Goal: Task Accomplishment & Management: Use online tool/utility

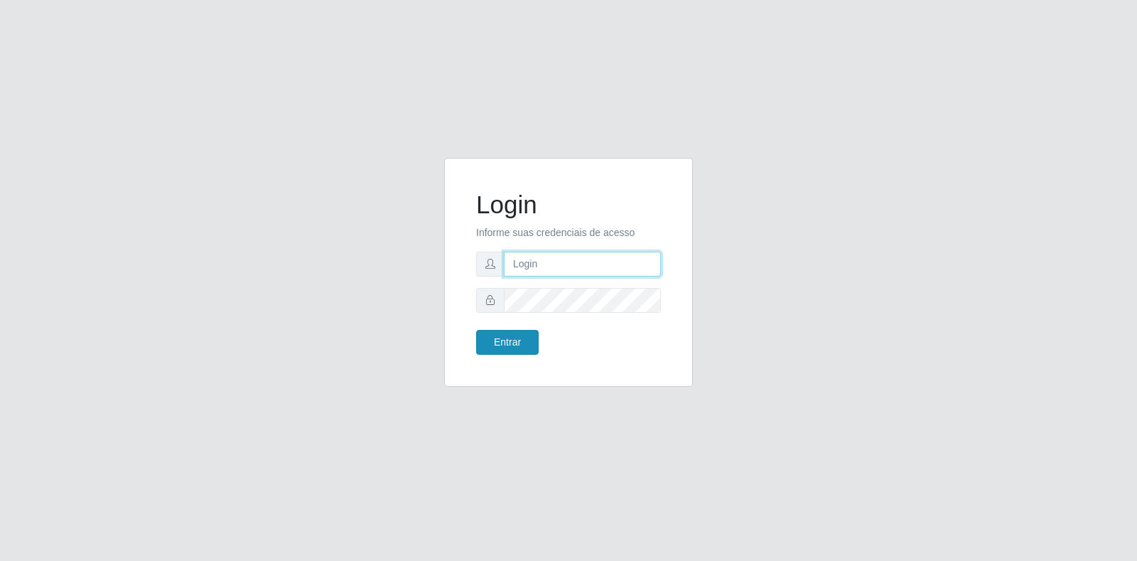
type input "[EMAIL_ADDRESS][DOMAIN_NAME]"
click at [509, 341] on button "Entrar" at bounding box center [507, 342] width 63 height 25
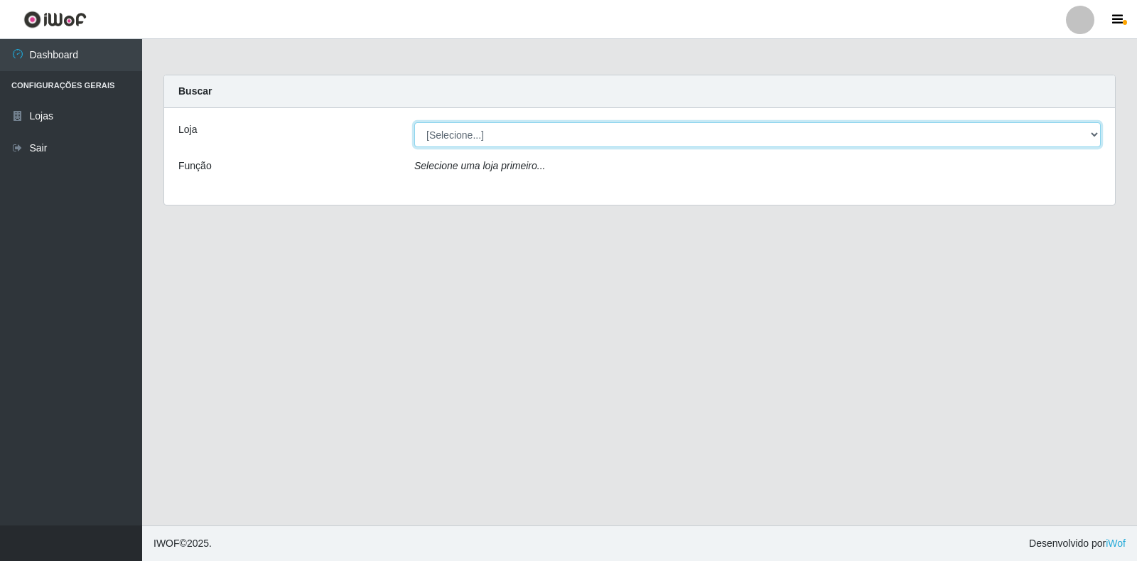
click at [687, 129] on select "[Selecione...] Atacado Vem - Loja 30 Laranjeiras Velha" at bounding box center [757, 134] width 686 height 25
select select "495"
click at [414, 122] on select "[Selecione...] Atacado Vem - Loja 30 Laranjeiras Velha" at bounding box center [757, 134] width 686 height 25
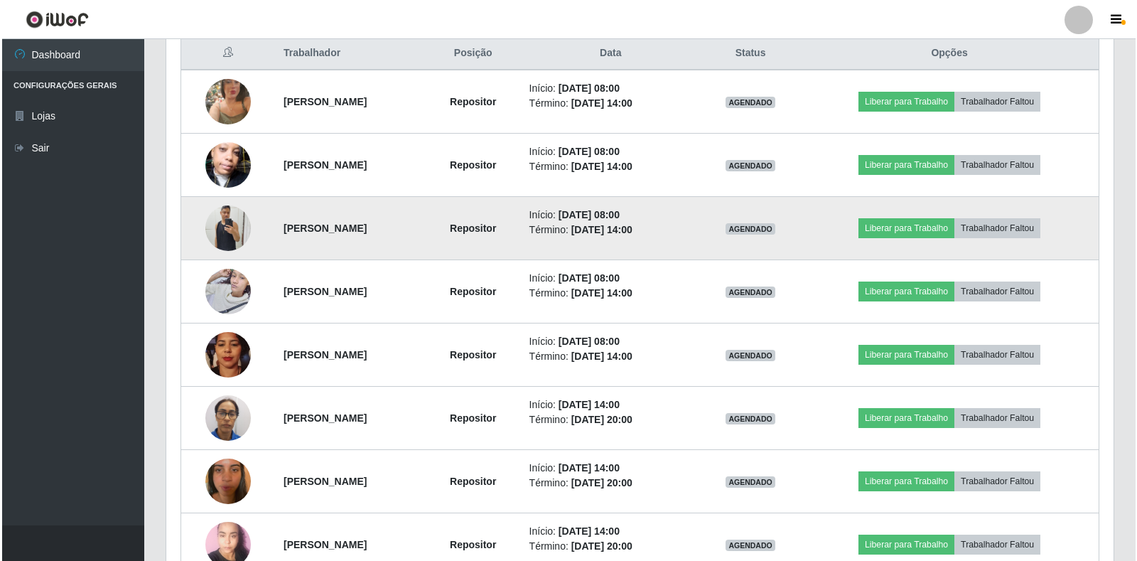
scroll to position [565, 0]
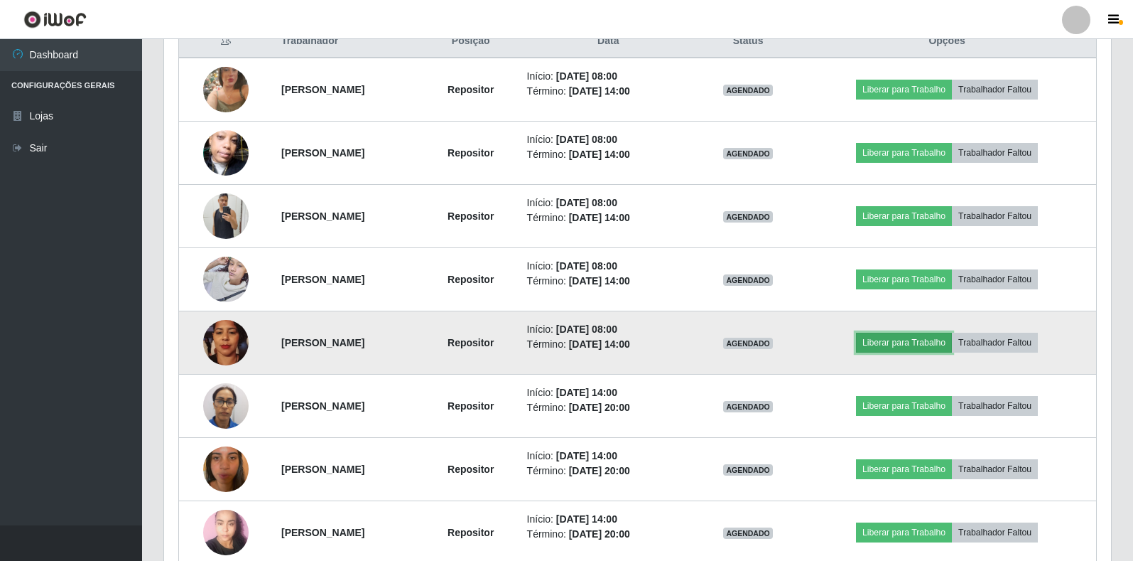
click at [905, 341] on button "Liberar para Trabalho" at bounding box center [904, 343] width 96 height 20
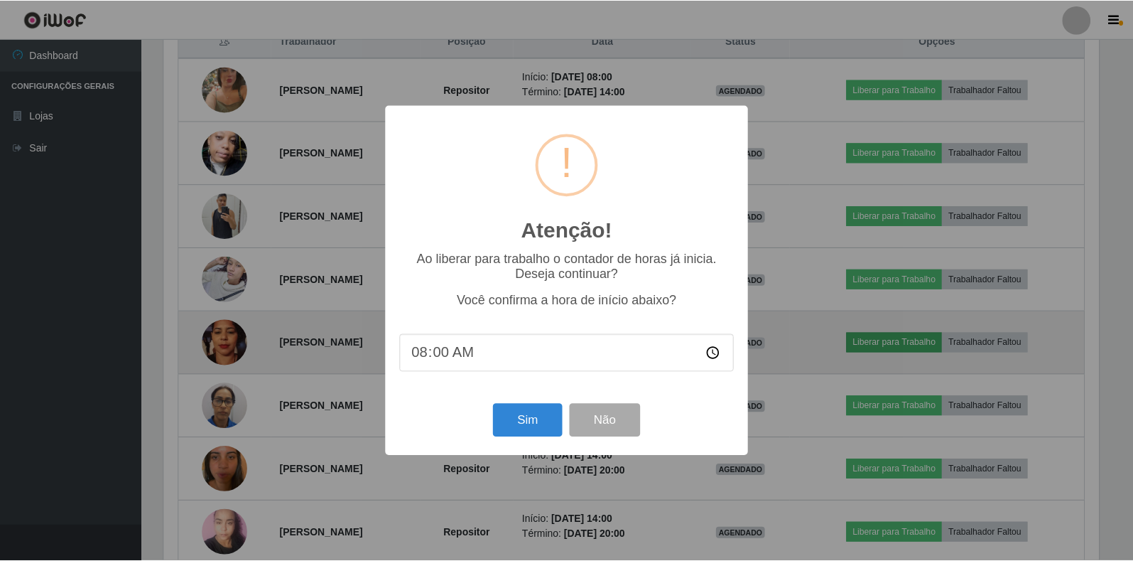
scroll to position [295, 939]
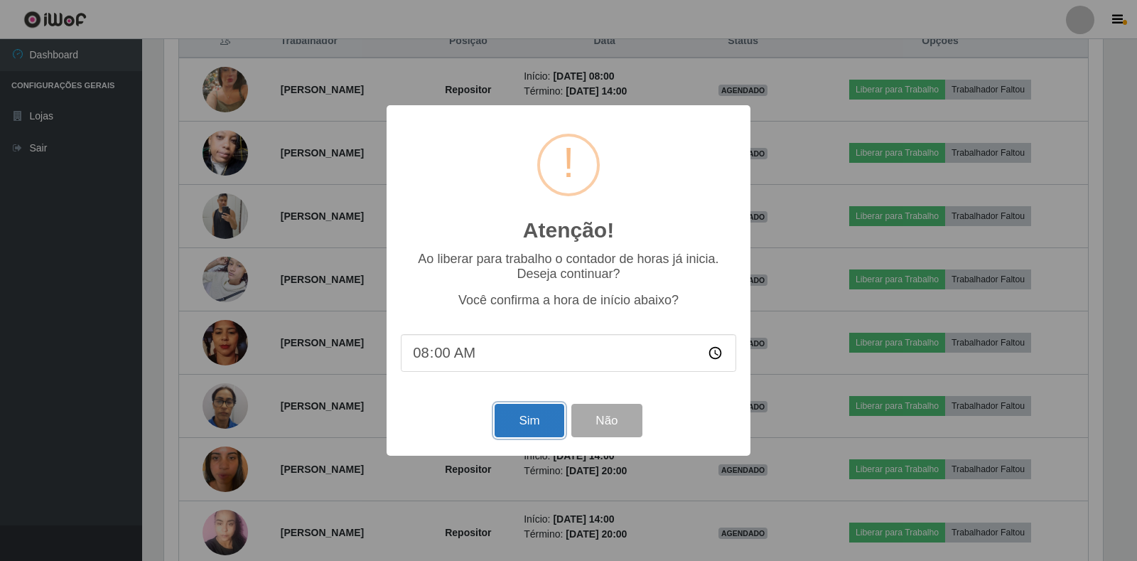
click at [541, 413] on button "Sim" at bounding box center [529, 420] width 69 height 33
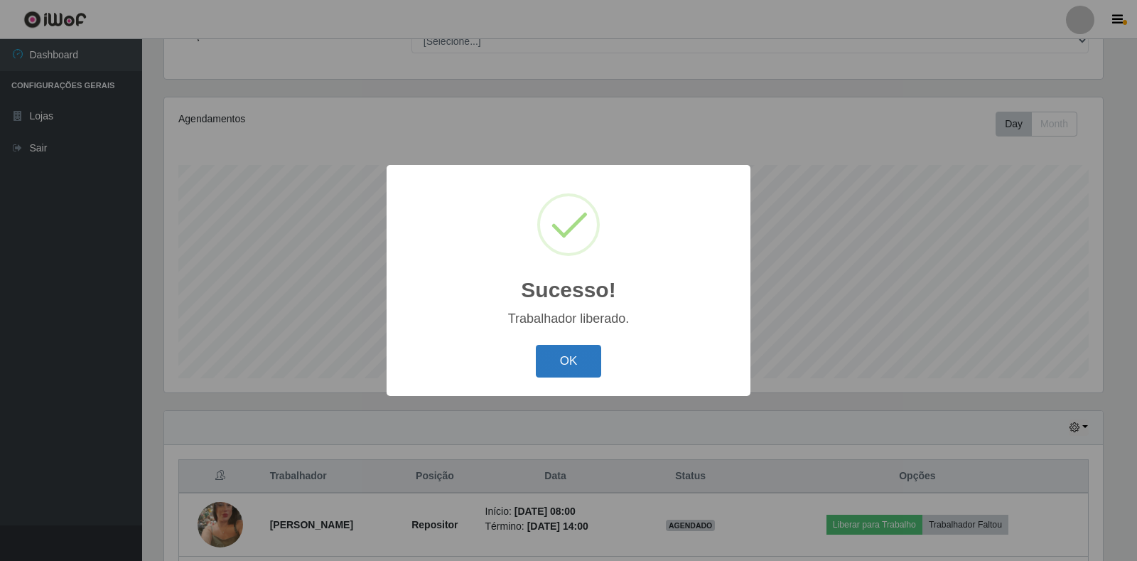
click at [552, 357] on button "OK" at bounding box center [569, 361] width 66 height 33
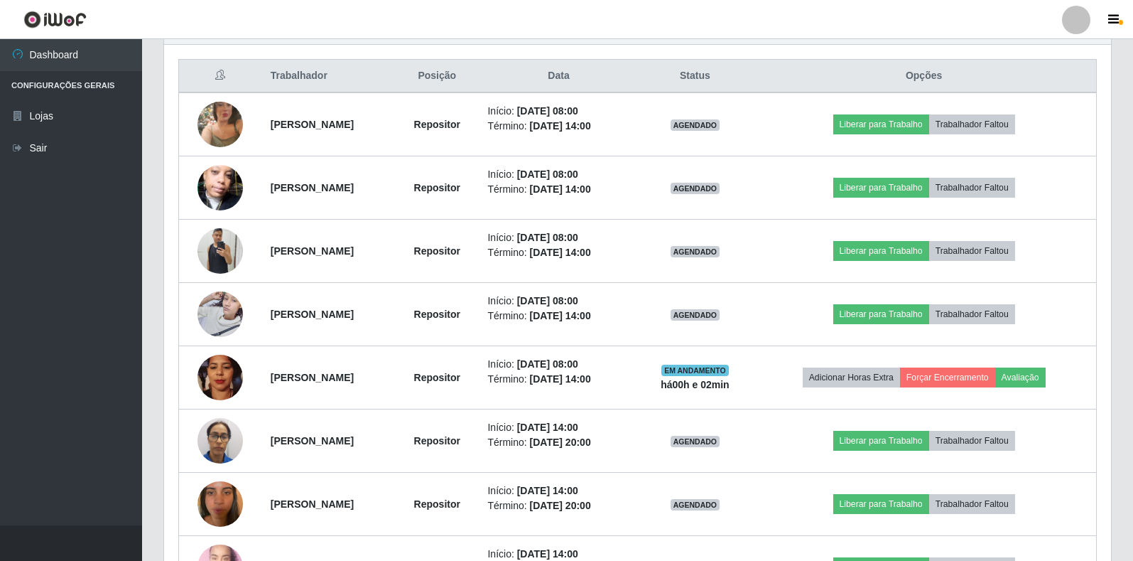
scroll to position [556, 0]
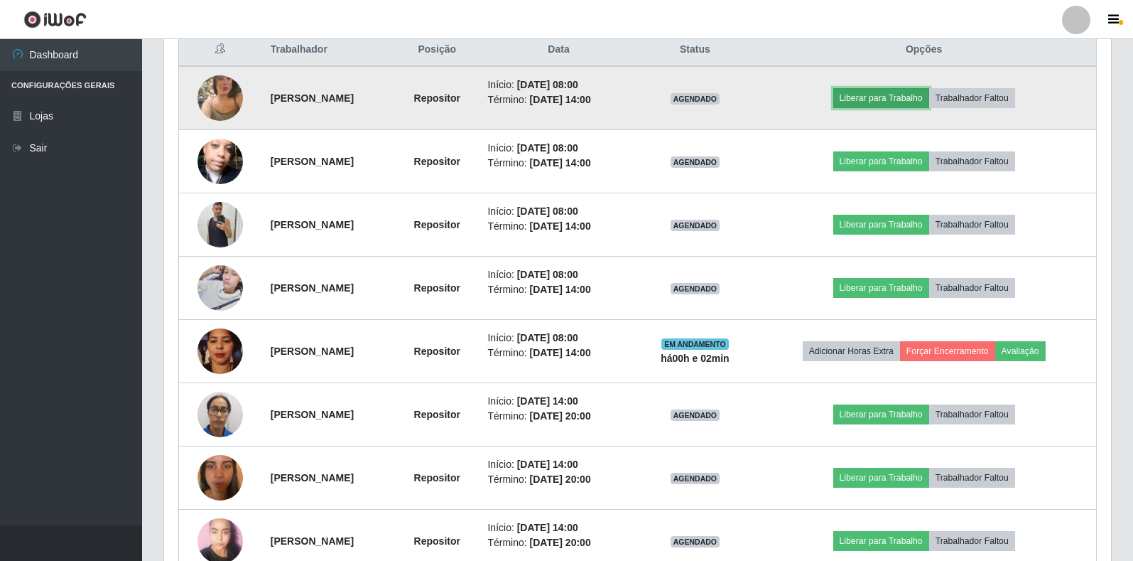
click at [883, 95] on button "Liberar para Trabalho" at bounding box center [882, 98] width 96 height 20
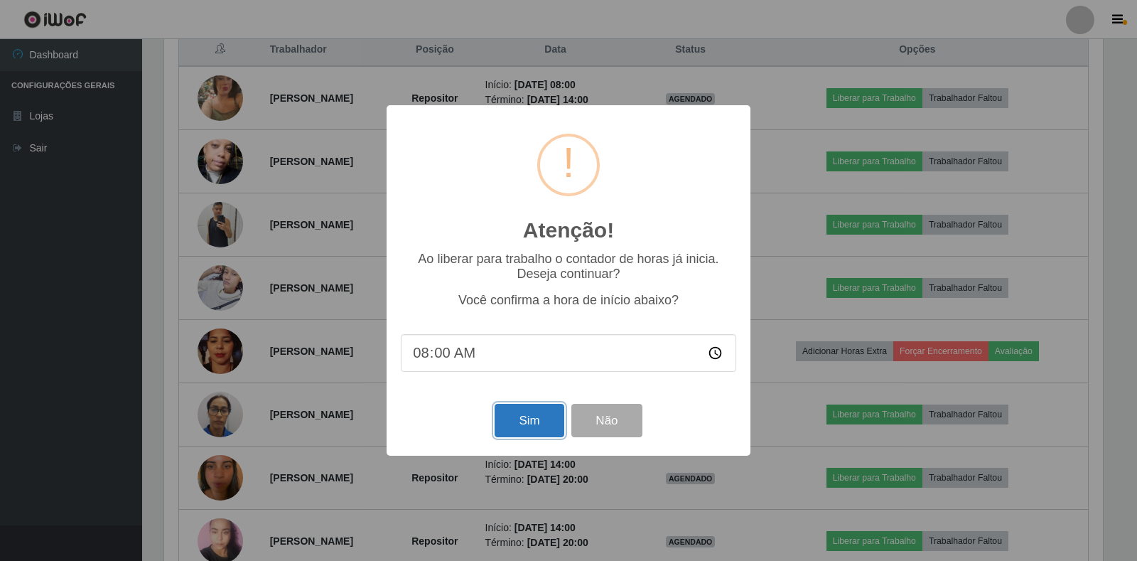
click at [538, 420] on button "Sim" at bounding box center [529, 420] width 69 height 33
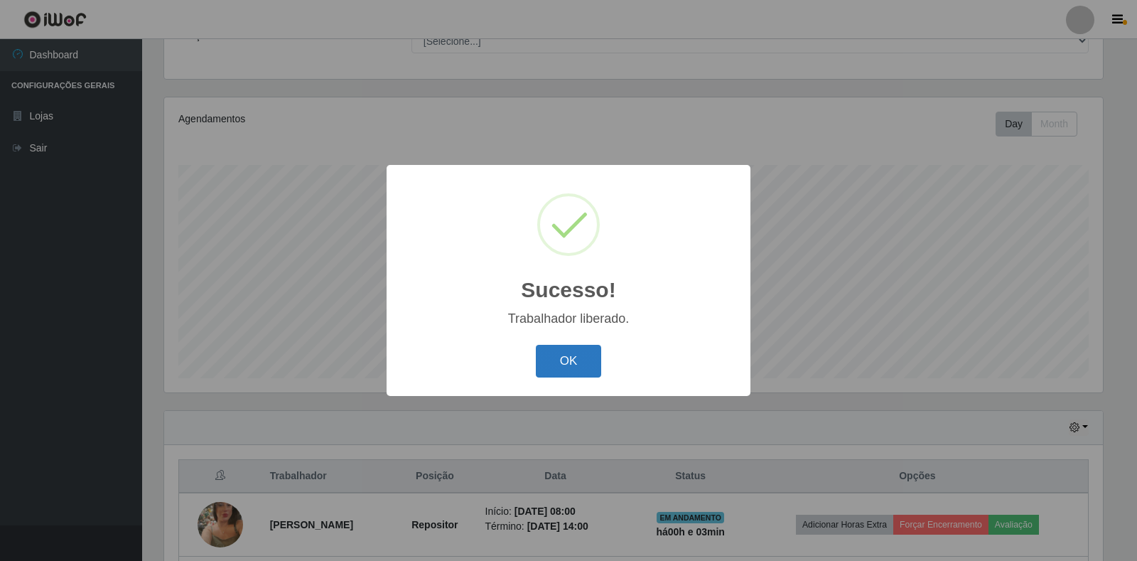
click at [565, 357] on button "OK" at bounding box center [569, 361] width 66 height 33
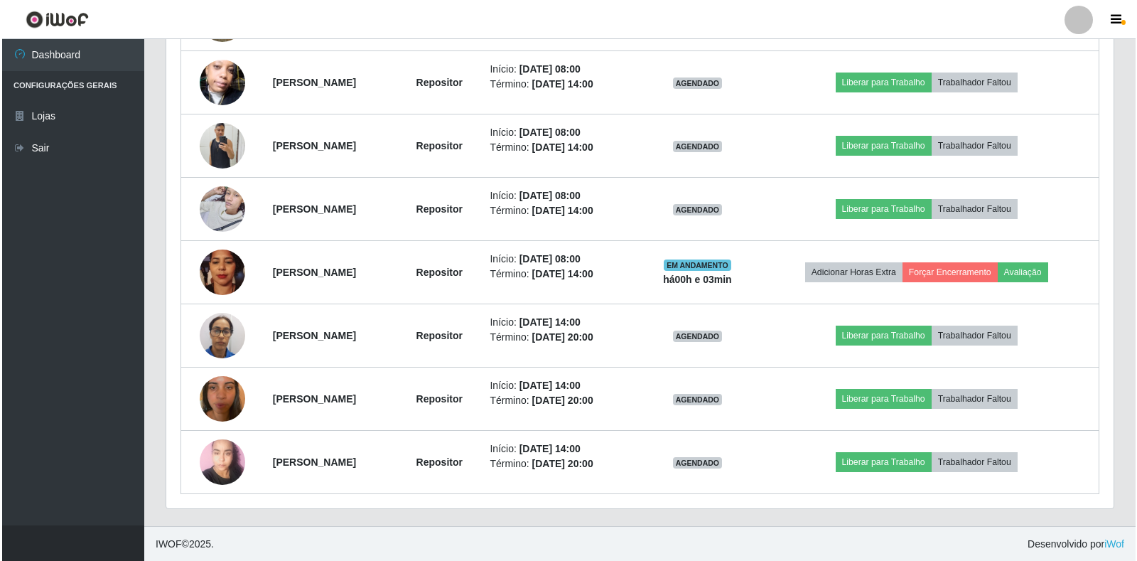
scroll to position [636, 0]
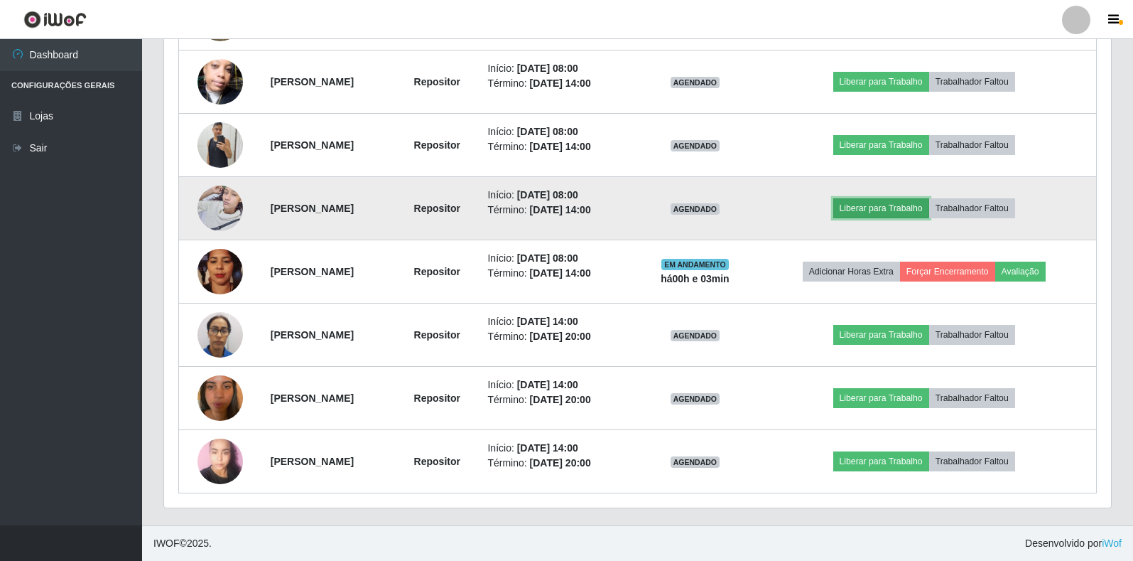
click at [883, 203] on button "Liberar para Trabalho" at bounding box center [882, 208] width 96 height 20
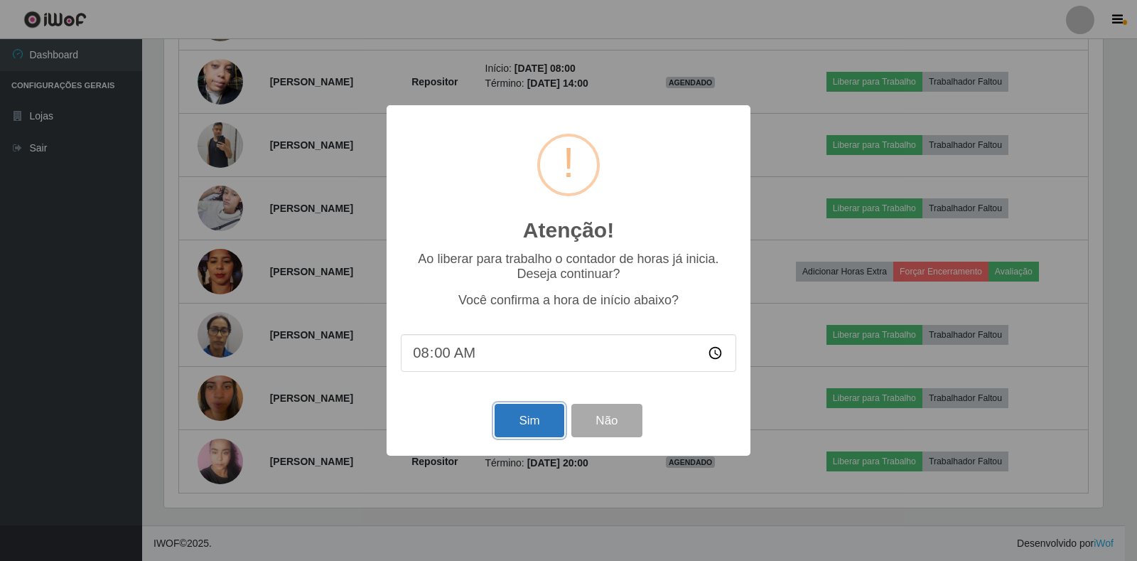
click at [524, 416] on button "Sim" at bounding box center [529, 420] width 69 height 33
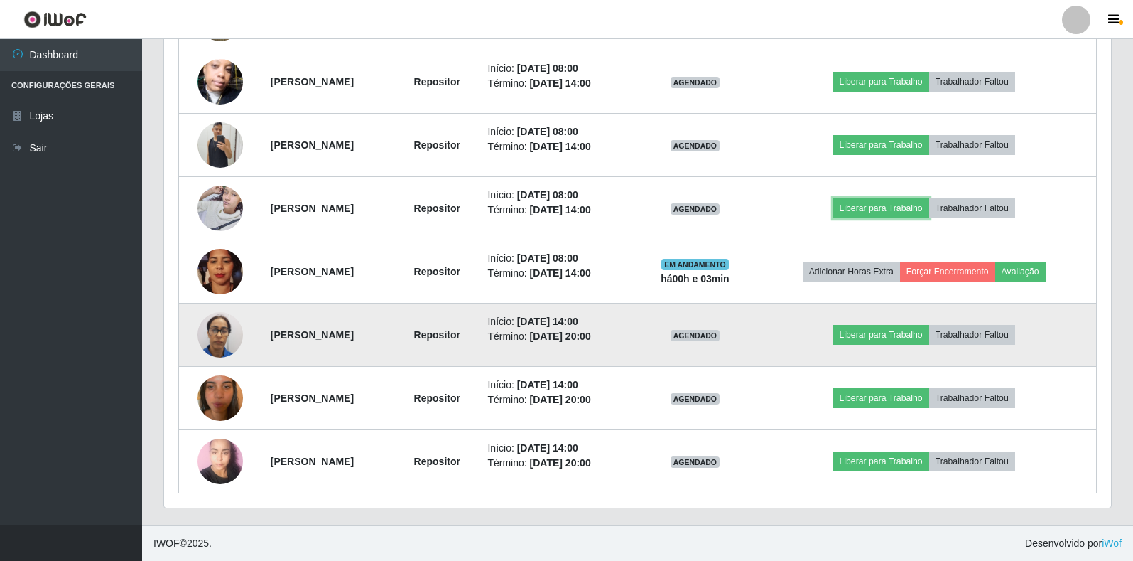
scroll to position [0, 0]
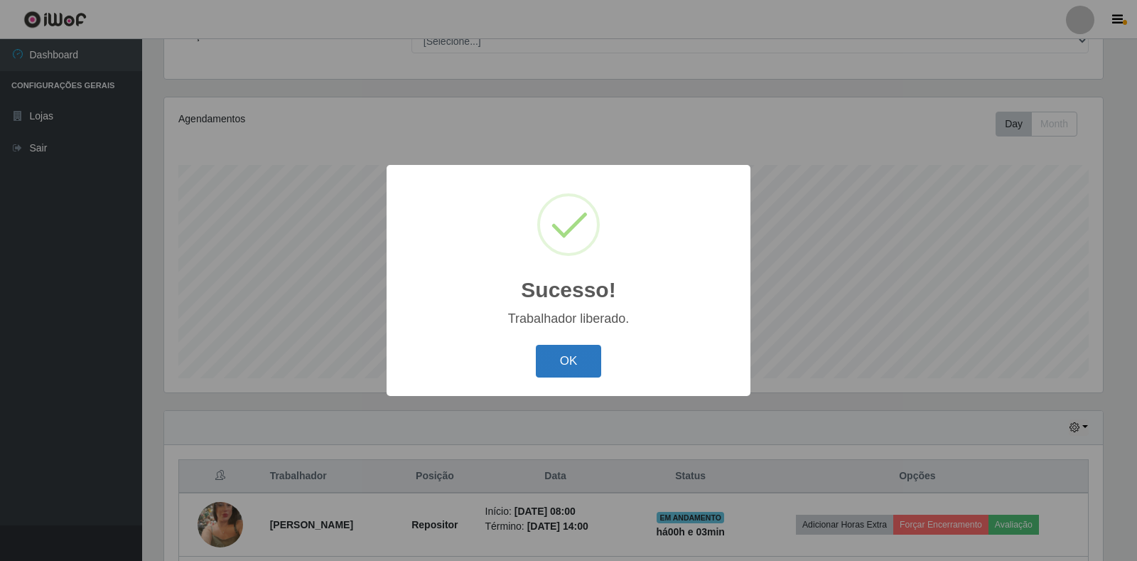
click at [566, 355] on button "OK" at bounding box center [569, 361] width 66 height 33
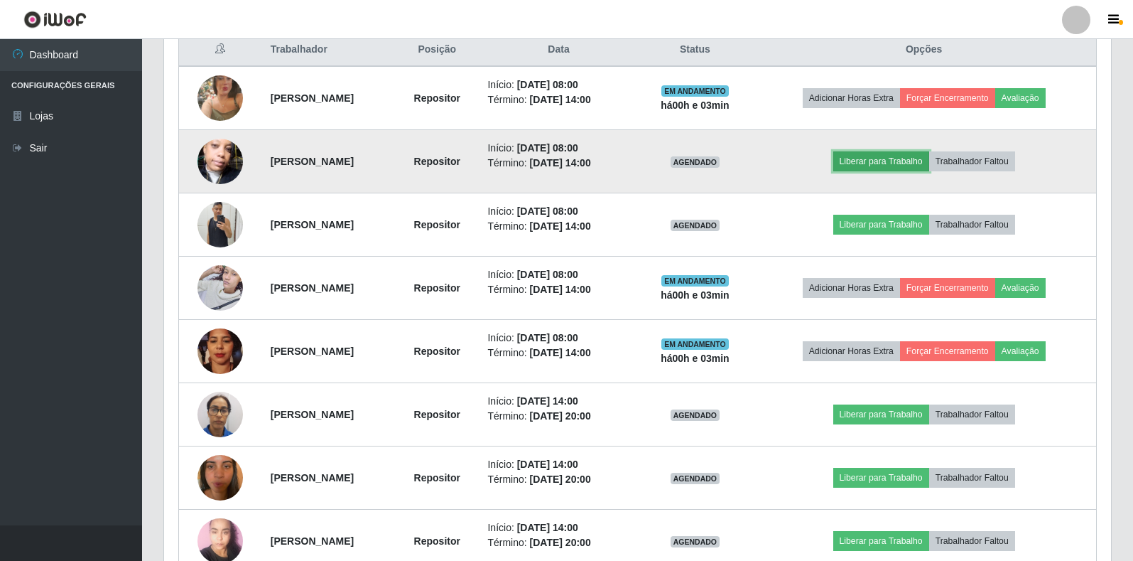
click at [902, 163] on button "Liberar para Trabalho" at bounding box center [882, 161] width 96 height 20
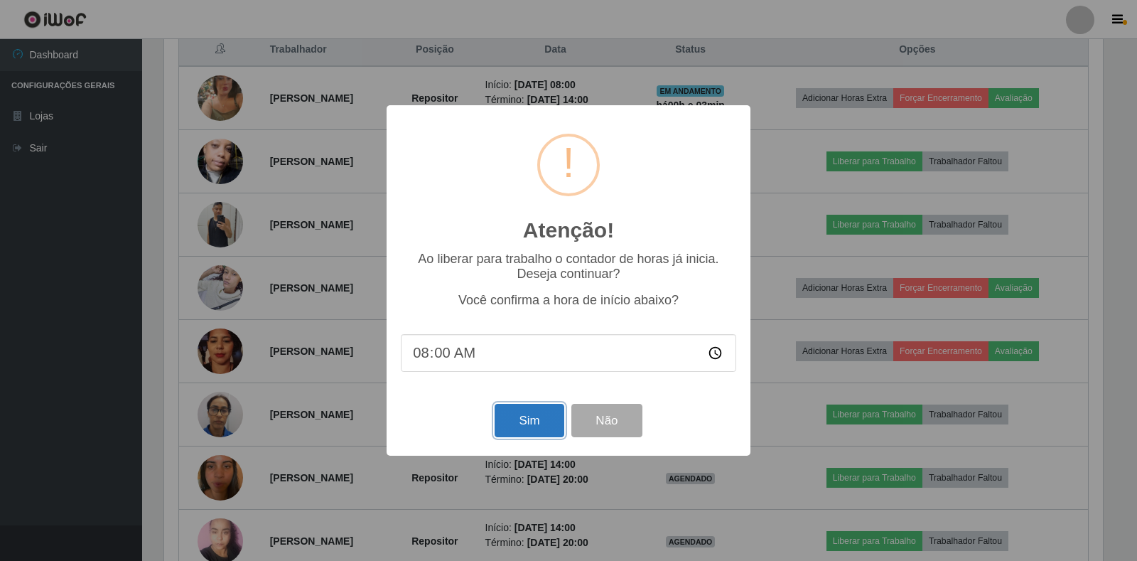
click at [537, 426] on button "Sim" at bounding box center [529, 420] width 69 height 33
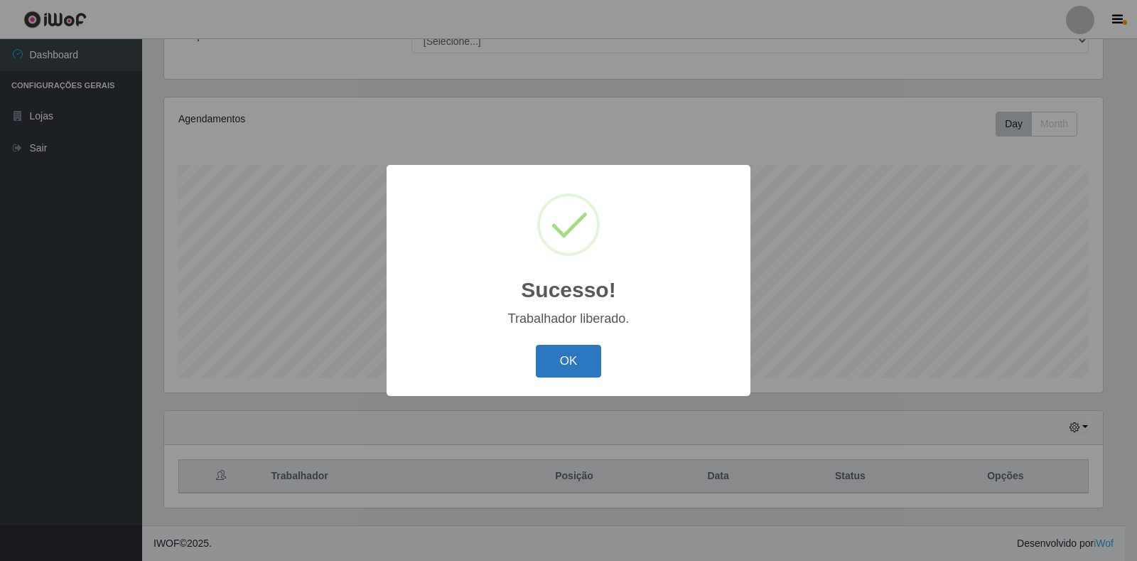
click at [571, 369] on button "OK" at bounding box center [569, 361] width 66 height 33
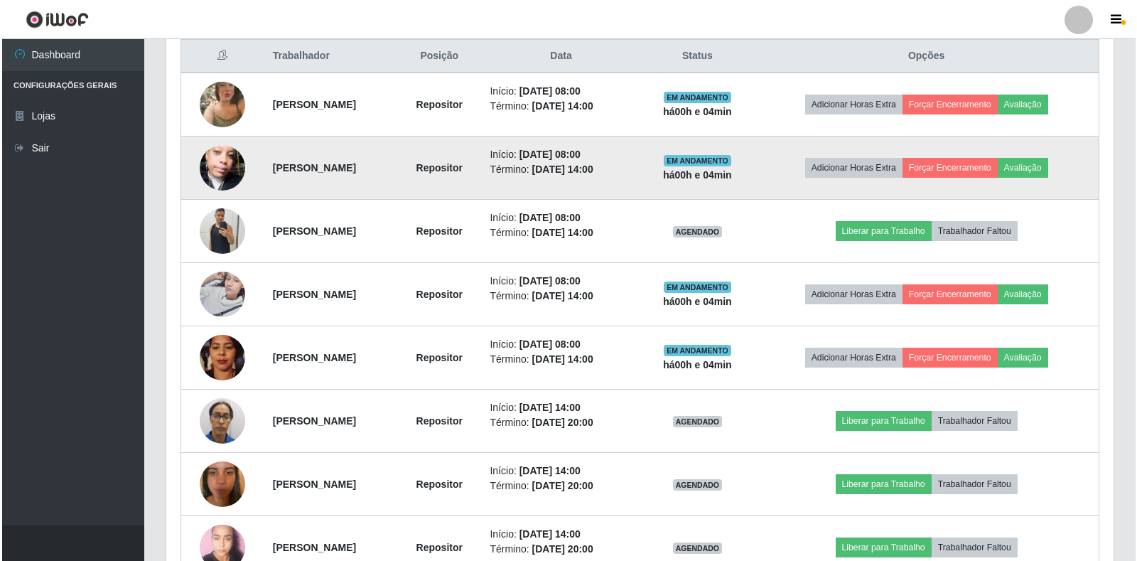
scroll to position [556, 0]
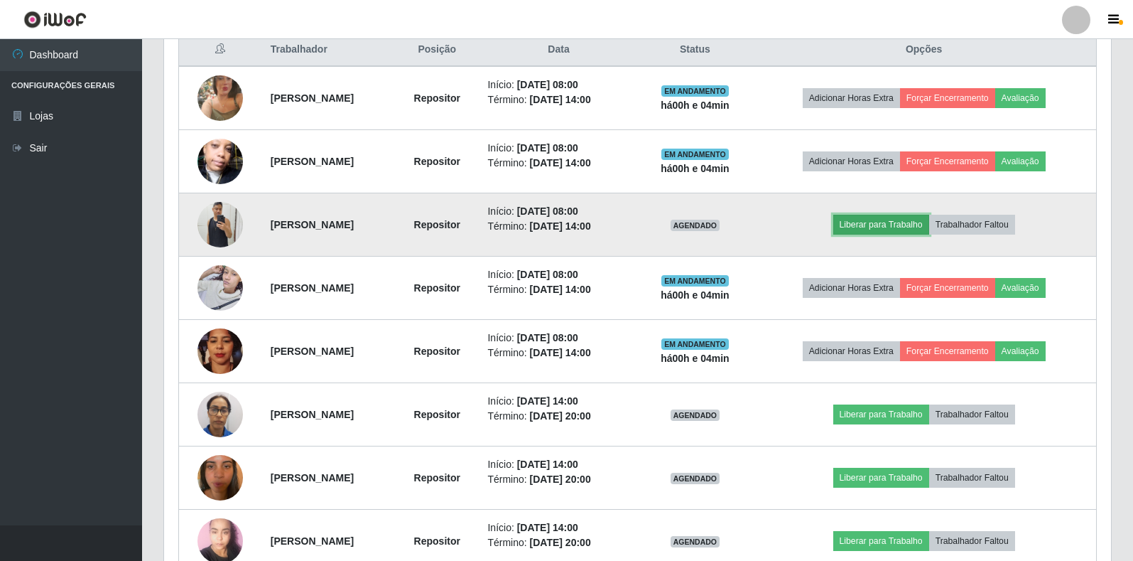
click at [902, 217] on button "Liberar para Trabalho" at bounding box center [882, 225] width 96 height 20
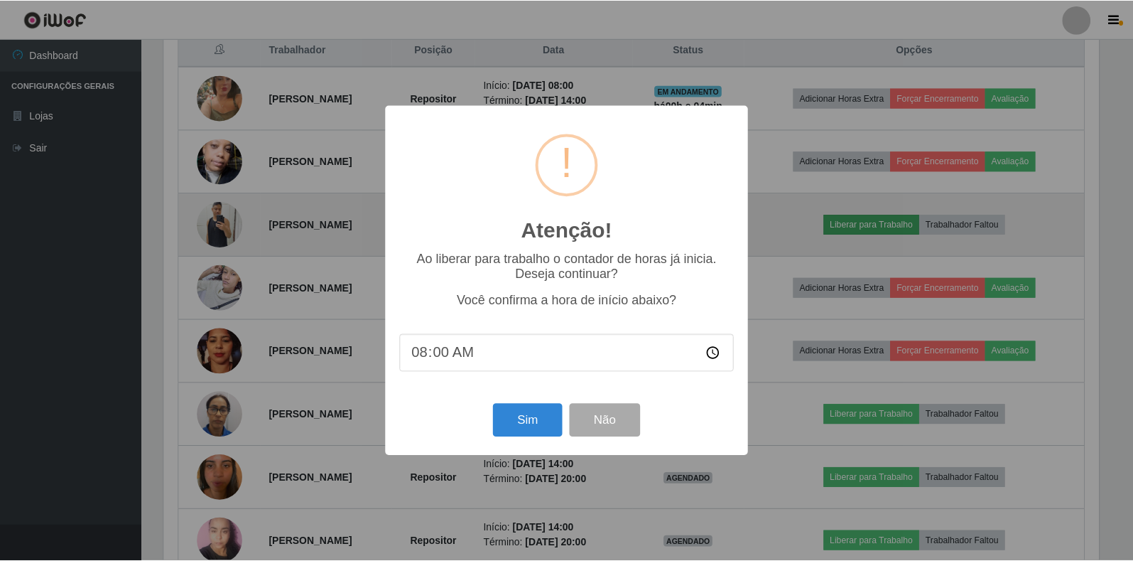
scroll to position [295, 939]
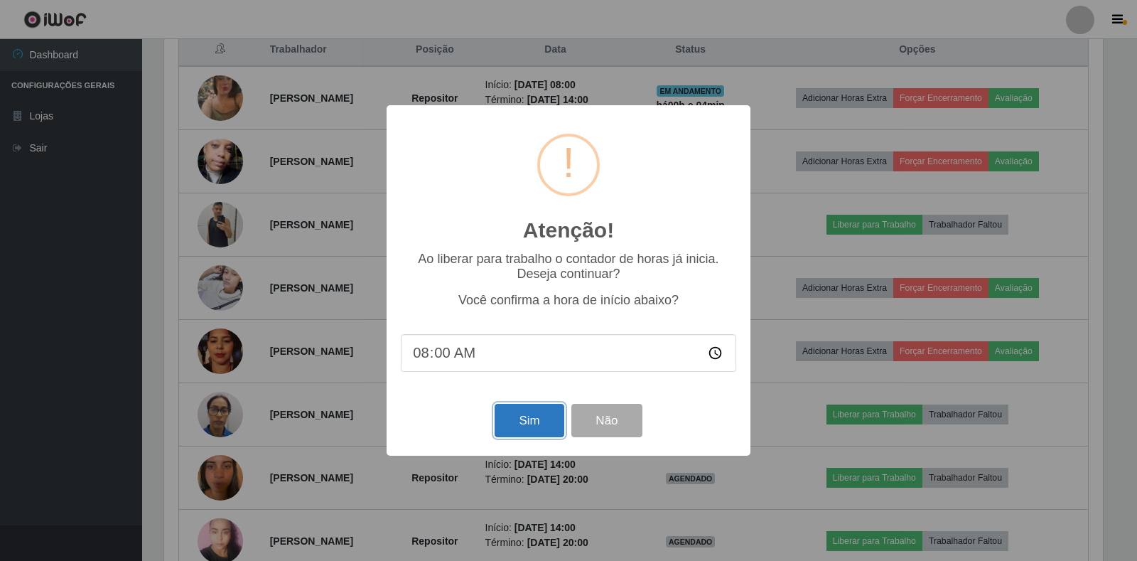
click at [534, 434] on button "Sim" at bounding box center [529, 420] width 69 height 33
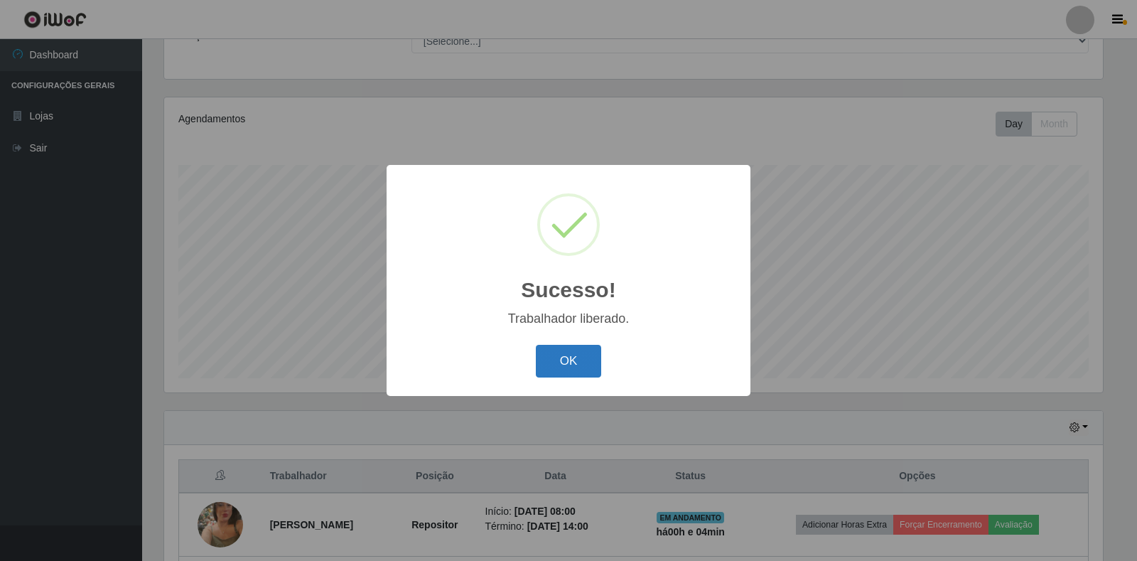
click at [561, 372] on button "OK" at bounding box center [569, 361] width 66 height 33
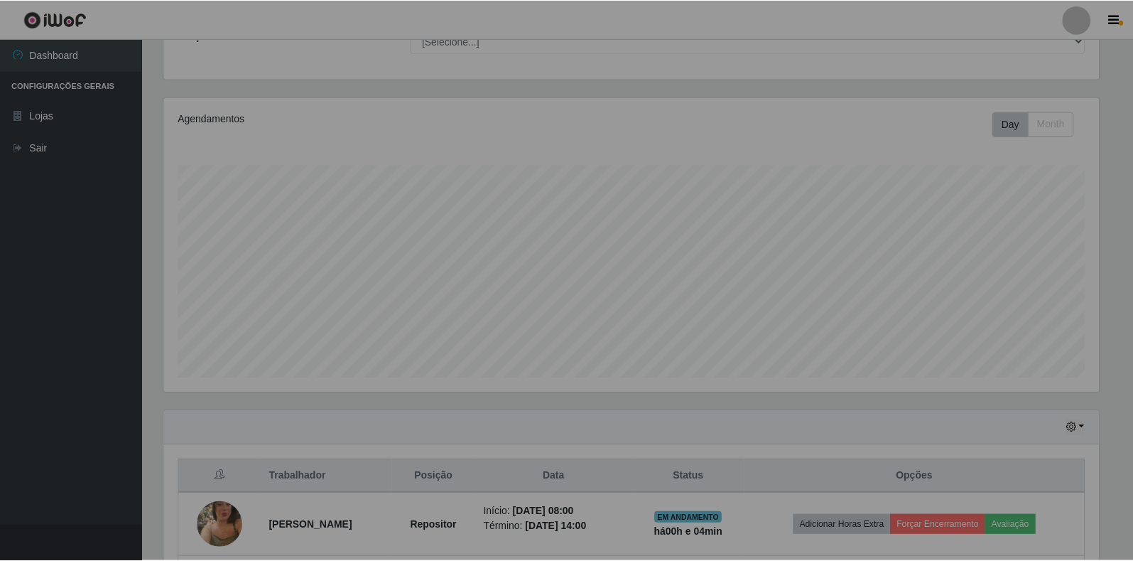
scroll to position [295, 947]
